Goal: Task Accomplishment & Management: Use online tool/utility

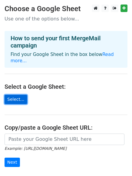
click at [13, 95] on link "Select..." at bounding box center [16, 99] width 23 height 9
click at [16, 95] on link "Select..." at bounding box center [16, 99] width 23 height 9
click at [14, 95] on link "Select..." at bounding box center [16, 99] width 23 height 9
click at [17, 95] on link "Select..." at bounding box center [16, 99] width 23 height 9
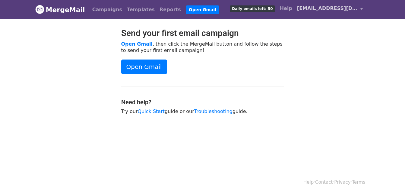
click at [362, 8] on link "[EMAIL_ADDRESS][DOMAIN_NAME]" at bounding box center [330, 9] width 71 height 14
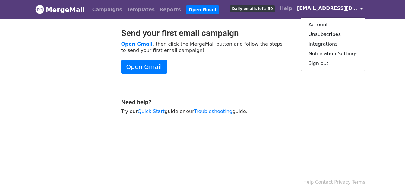
click at [270, 30] on h2 "Send your first email campaign" at bounding box center [202, 33] width 163 height 10
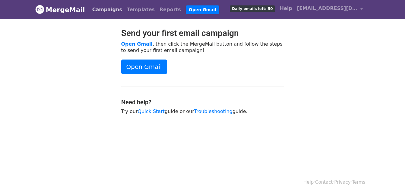
click at [101, 8] on link "Campaigns" at bounding box center [107, 10] width 35 height 12
click at [134, 8] on link "Templates" at bounding box center [141, 10] width 33 height 12
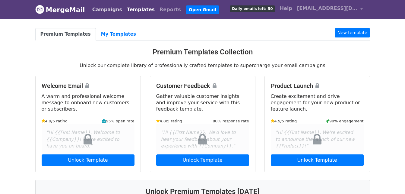
click at [99, 11] on link "Campaigns" at bounding box center [107, 10] width 35 height 12
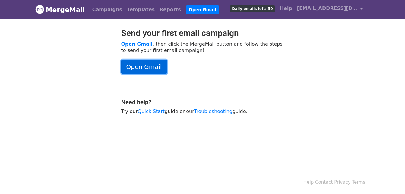
click at [136, 67] on link "Open Gmail" at bounding box center [144, 66] width 46 height 14
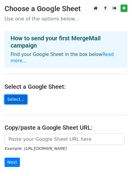
click at [14, 95] on link "Select..." at bounding box center [16, 99] width 23 height 9
click at [15, 95] on link "Select..." at bounding box center [16, 99] width 23 height 9
click at [16, 95] on link "Select..." at bounding box center [16, 99] width 23 height 9
click at [17, 95] on link "Select..." at bounding box center [16, 99] width 23 height 9
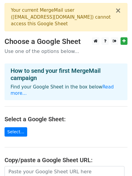
click at [36, 106] on hr at bounding box center [66, 106] width 123 height 0
click at [117, 11] on button "×" at bounding box center [118, 10] width 6 height 7
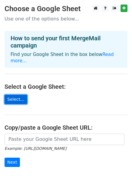
click at [18, 95] on link "Select..." at bounding box center [16, 99] width 23 height 9
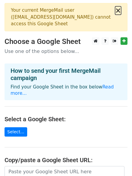
click at [119, 11] on button "×" at bounding box center [118, 10] width 6 height 7
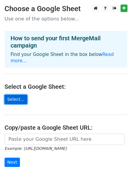
click at [17, 95] on link "Select..." at bounding box center [16, 99] width 23 height 9
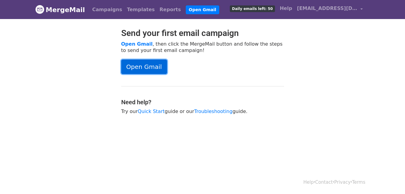
click at [143, 66] on link "Open Gmail" at bounding box center [144, 66] width 46 height 14
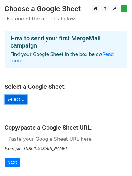
click at [16, 95] on link "Select..." at bounding box center [16, 99] width 23 height 9
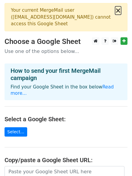
click at [119, 10] on button "×" at bounding box center [118, 10] width 6 height 7
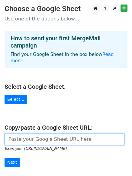
paste input "[URL][DOMAIN_NAME]"
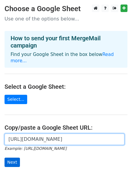
type input "[URL][DOMAIN_NAME]"
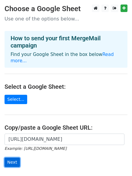
scroll to position [0, 0]
click at [12, 158] on input "Next" at bounding box center [12, 162] width 15 height 9
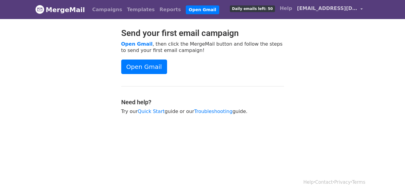
click at [361, 9] on link "[EMAIL_ADDRESS][DOMAIN_NAME]" at bounding box center [330, 9] width 71 height 14
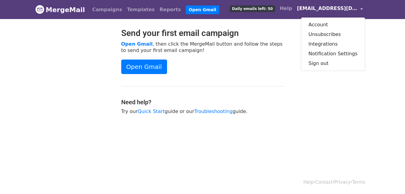
click at [361, 9] on link "[EMAIL_ADDRESS][DOMAIN_NAME]" at bounding box center [330, 9] width 71 height 14
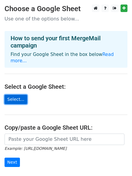
click at [18, 95] on link "Select..." at bounding box center [16, 99] width 23 height 9
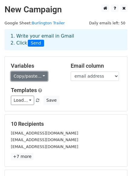
click at [40, 74] on link "Copy/paste..." at bounding box center [29, 76] width 37 height 9
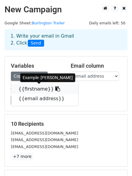
click at [37, 89] on link "{{firstname}}" at bounding box center [44, 89] width 67 height 10
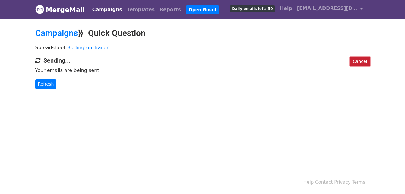
click at [358, 60] on link "Cancel" at bounding box center [360, 61] width 20 height 9
click at [46, 84] on link "Refresh" at bounding box center [45, 83] width 21 height 9
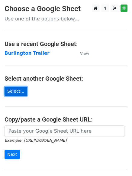
click at [11, 92] on link "Select..." at bounding box center [16, 91] width 23 height 9
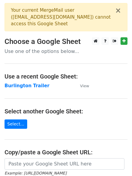
click at [80, 89] on main "× Your current MergeMail user ( [EMAIL_ADDRESS][DOMAIN_NAME] ) cannot access th…" at bounding box center [66, 113] width 132 height 221
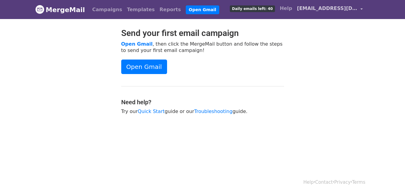
click at [361, 8] on link "[EMAIL_ADDRESS][DOMAIN_NAME]" at bounding box center [330, 9] width 71 height 14
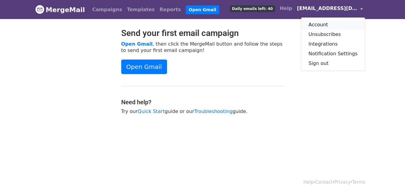
click at [328, 24] on link "Account" at bounding box center [333, 25] width 64 height 10
